Goal: Task Accomplishment & Management: Manage account settings

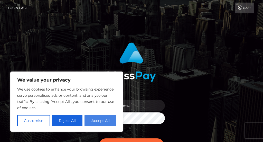
click at [98, 120] on button "Accept All" at bounding box center [101, 120] width 32 height 11
checkbox input "true"
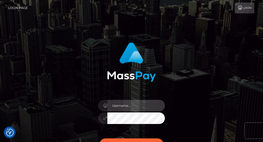
click at [145, 105] on input "text" at bounding box center [136, 106] width 58 height 12
type input "charlotte.a.grace@gmail.com"
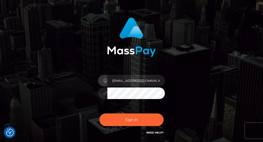
scroll to position [29, 0]
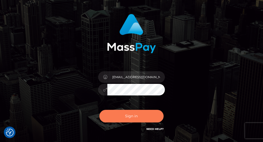
click at [125, 116] on button "Sign in" at bounding box center [131, 116] width 64 height 13
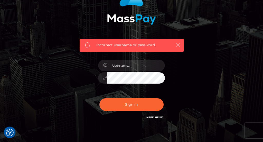
scroll to position [82, 0]
